Goal: Task Accomplishment & Management: Manage account settings

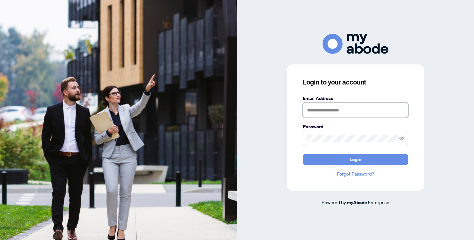
click at [364, 113] on input "text" at bounding box center [355, 110] width 105 height 15
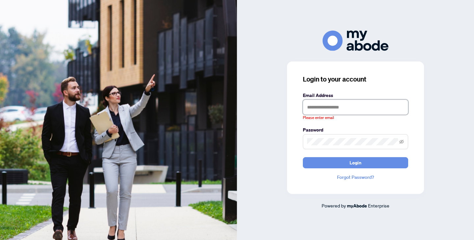
type input "**********"
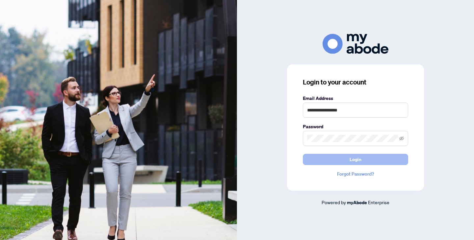
click at [348, 159] on button "Login" at bounding box center [355, 159] width 105 height 11
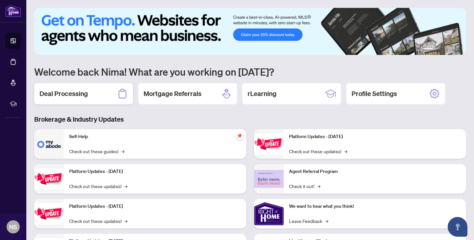
click at [95, 103] on div "Deal Processing" at bounding box center [83, 93] width 99 height 21
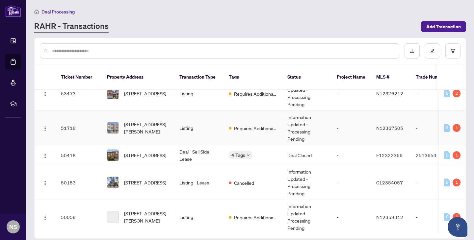
scroll to position [46, 0]
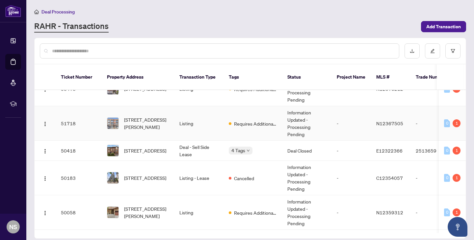
click at [102, 116] on td "[STREET_ADDRESS][PERSON_NAME]" at bounding box center [138, 123] width 72 height 35
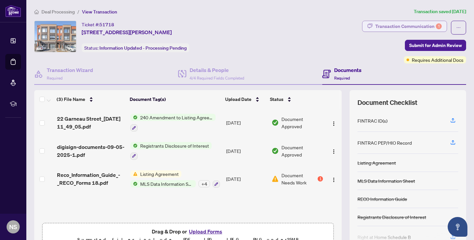
click at [403, 28] on div "Transaction Communication 1" at bounding box center [408, 26] width 67 height 11
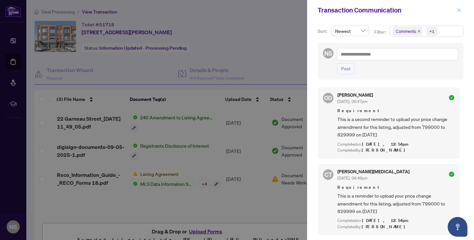
click at [458, 9] on icon "close" at bounding box center [459, 10] width 5 height 5
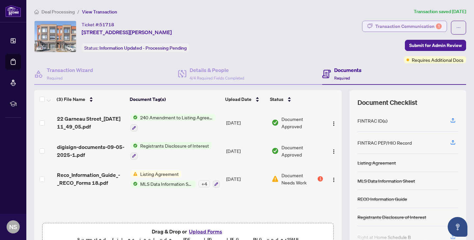
click at [398, 25] on div "Transaction Communication 1" at bounding box center [408, 26] width 67 height 11
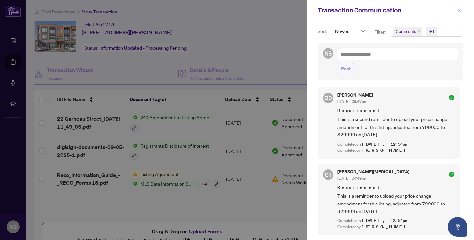
click at [460, 12] on icon "close" at bounding box center [459, 10] width 5 height 5
